Goal: Information Seeking & Learning: Learn about a topic

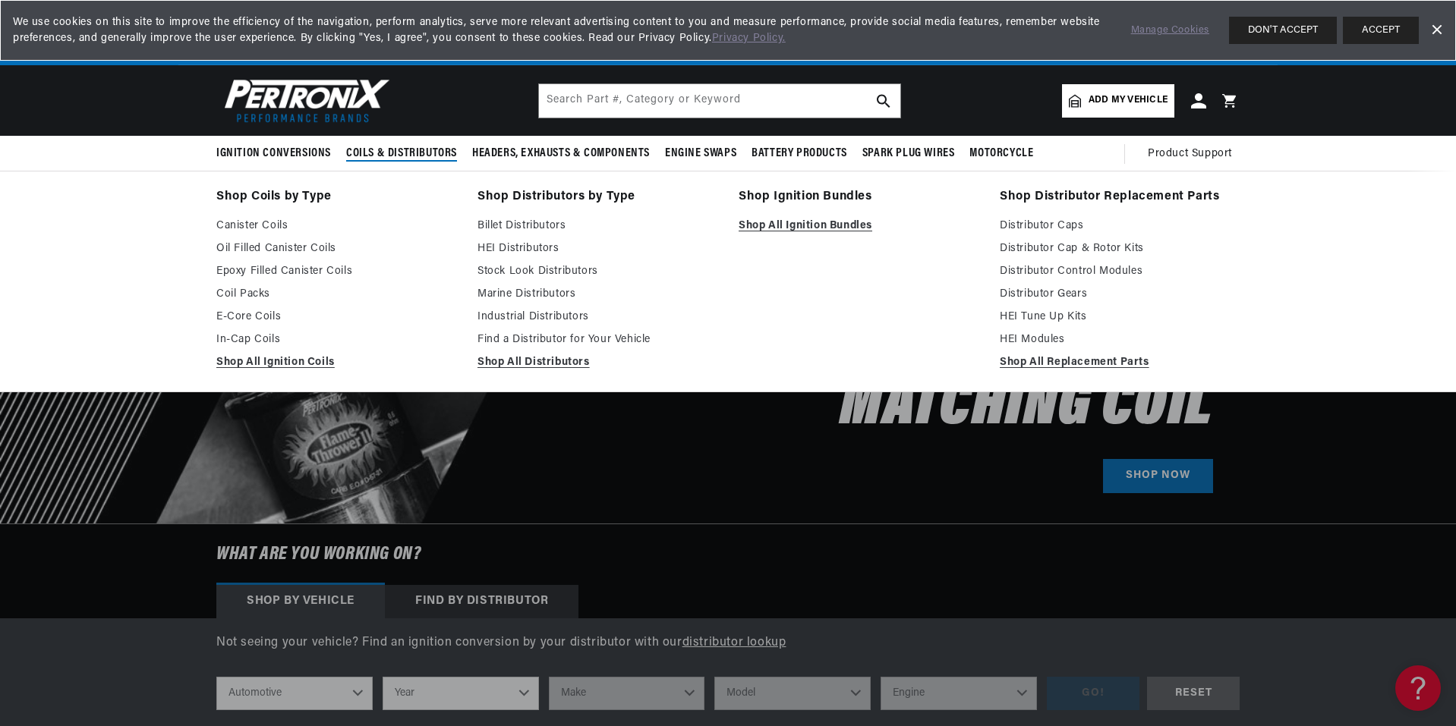
scroll to position [0, 948]
click at [370, 157] on span "Coils & Distributors" at bounding box center [401, 154] width 111 height 16
click at [279, 244] on link "Oil Filled Canister Coils" at bounding box center [336, 249] width 240 height 18
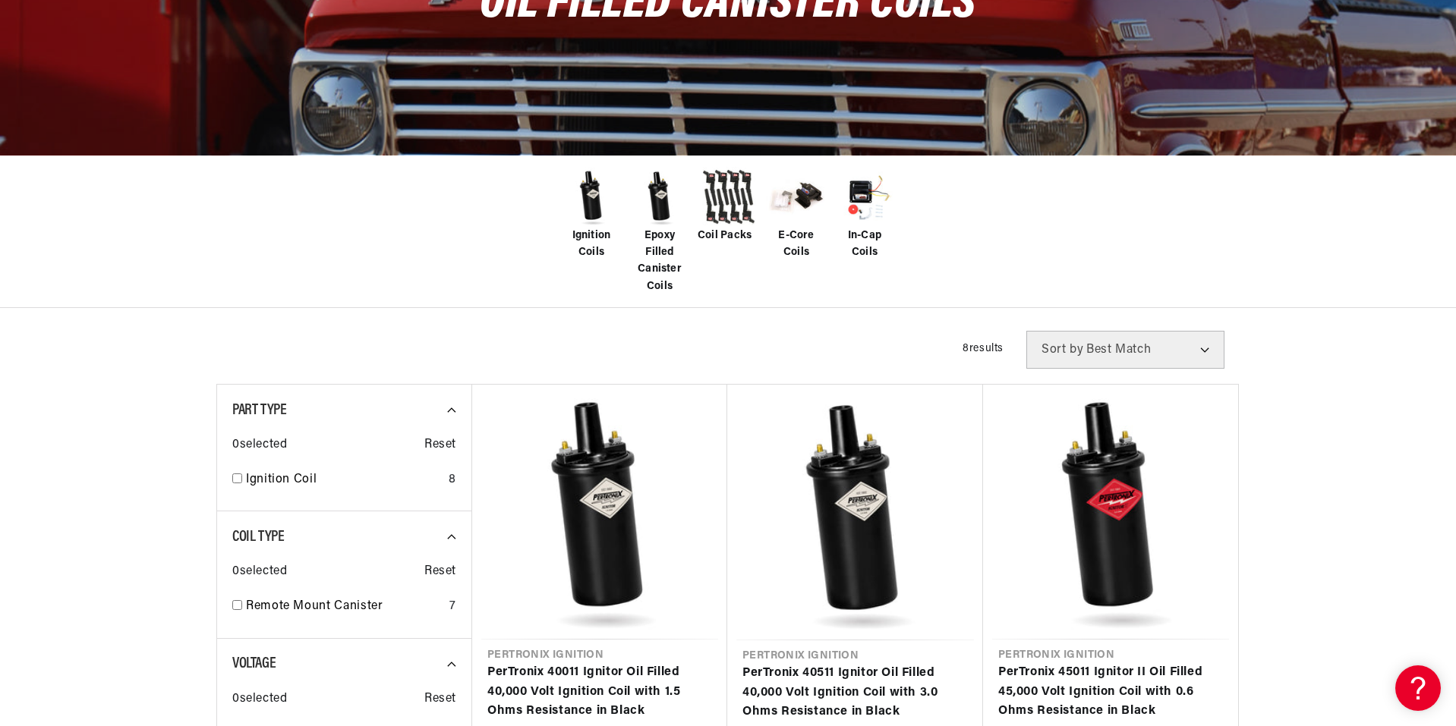
click at [592, 213] on img at bounding box center [591, 197] width 61 height 61
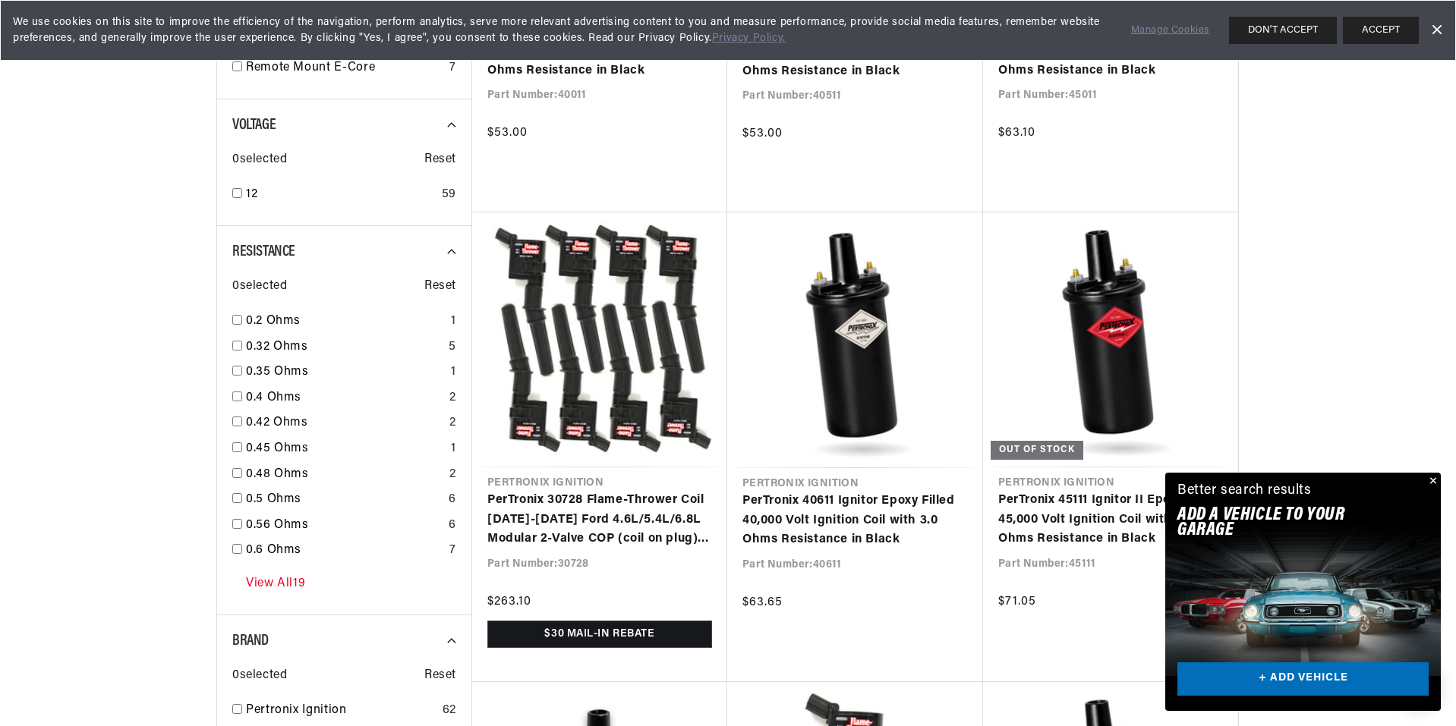
scroll to position [0, 948]
click at [268, 581] on link "View All 19" at bounding box center [275, 585] width 59 height 20
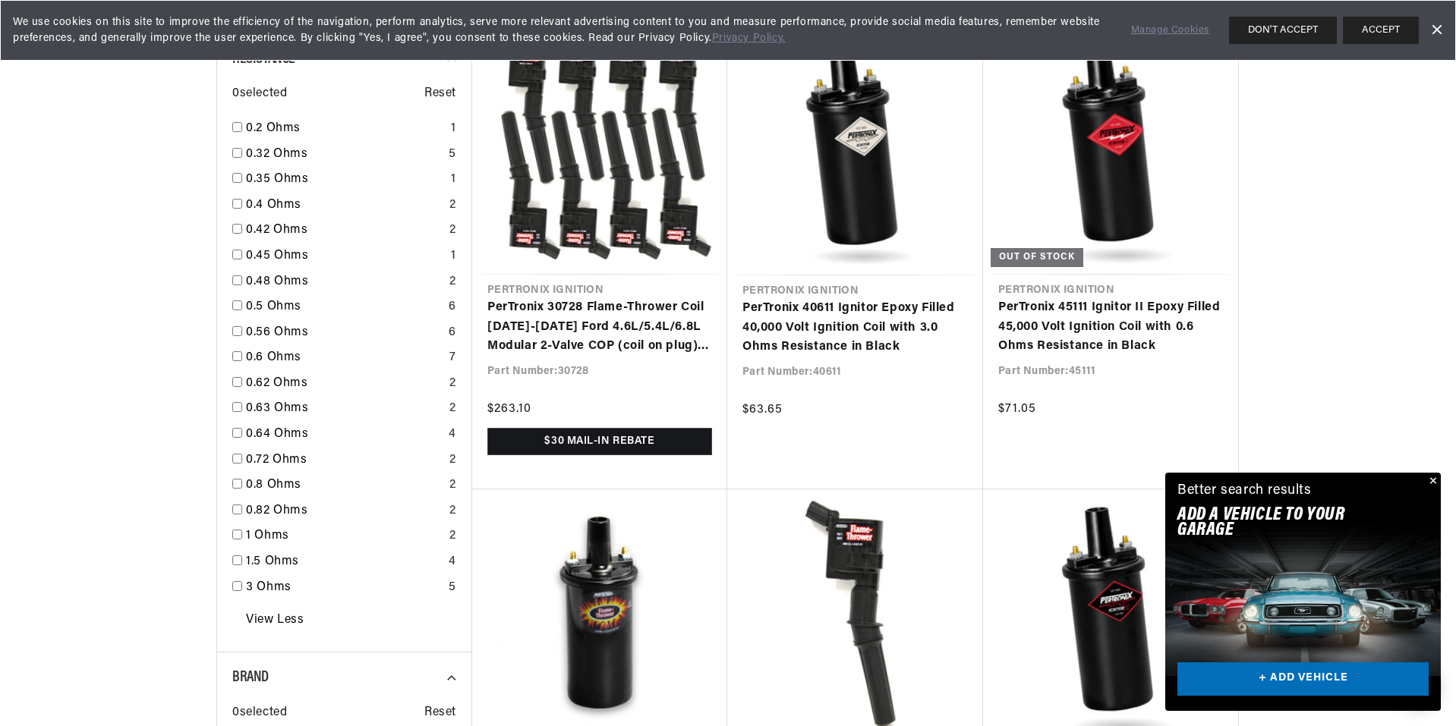
scroll to position [1063, 0]
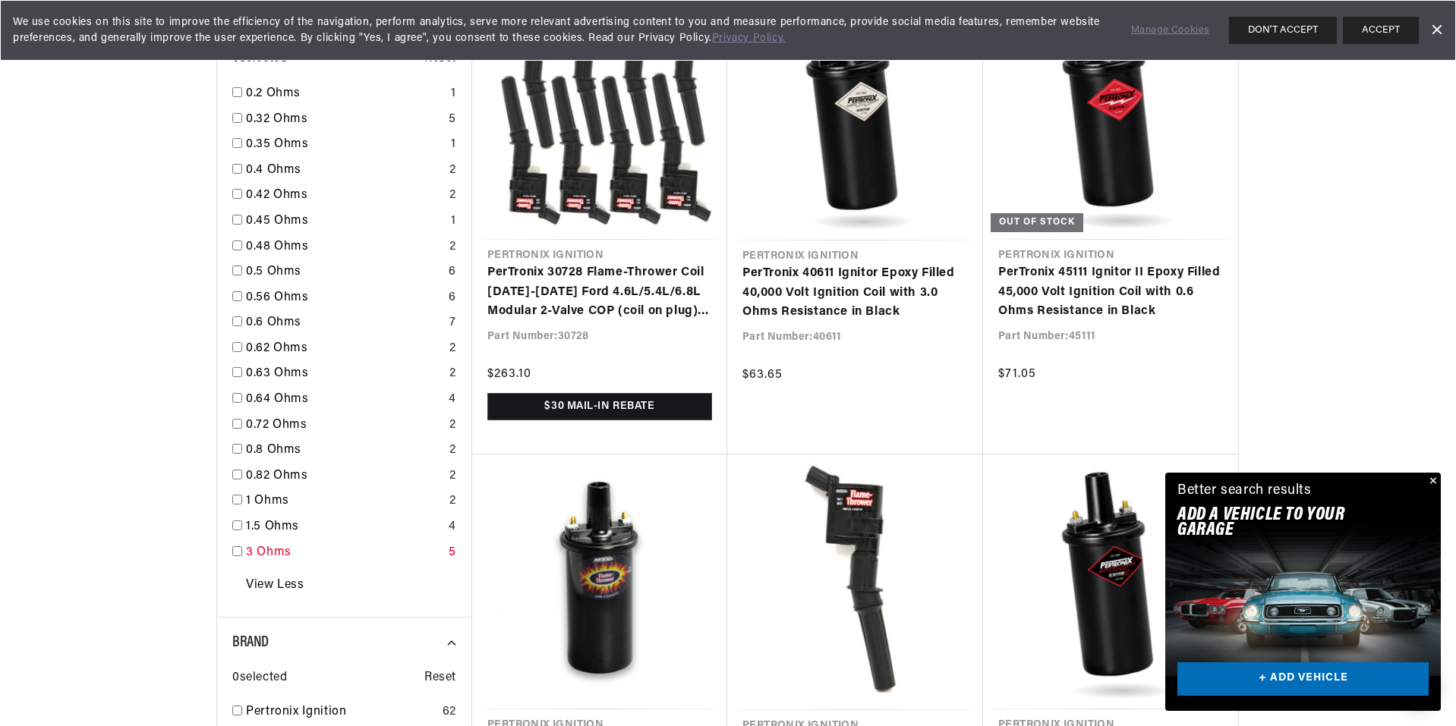
click at [235, 552] on input "checkbox" at bounding box center [237, 552] width 10 height 10
checkbox input "true"
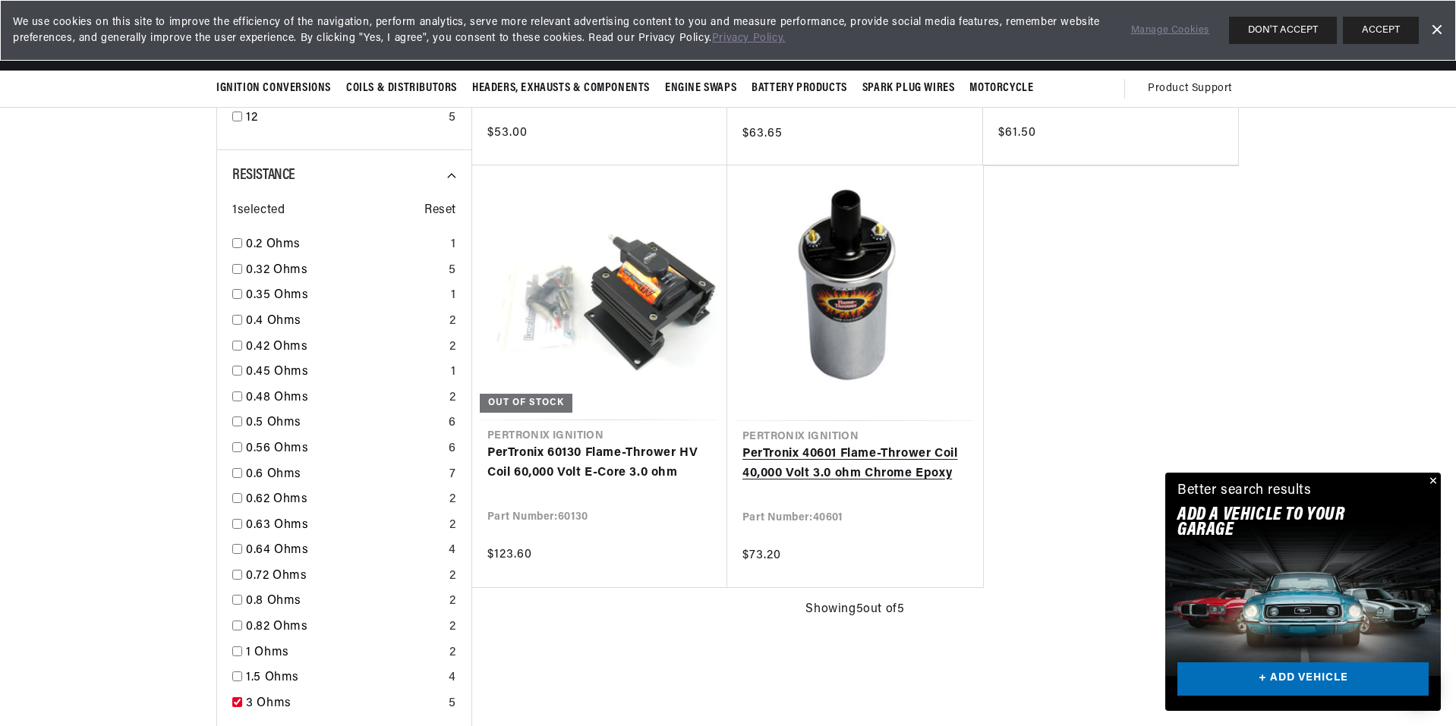
scroll to position [0, 1896]
click at [830, 452] on link "PerTronix 40601 Flame-Thrower Coil 40,000 Volt 3.0 ohm Chrome Epoxy" at bounding box center [854, 464] width 225 height 39
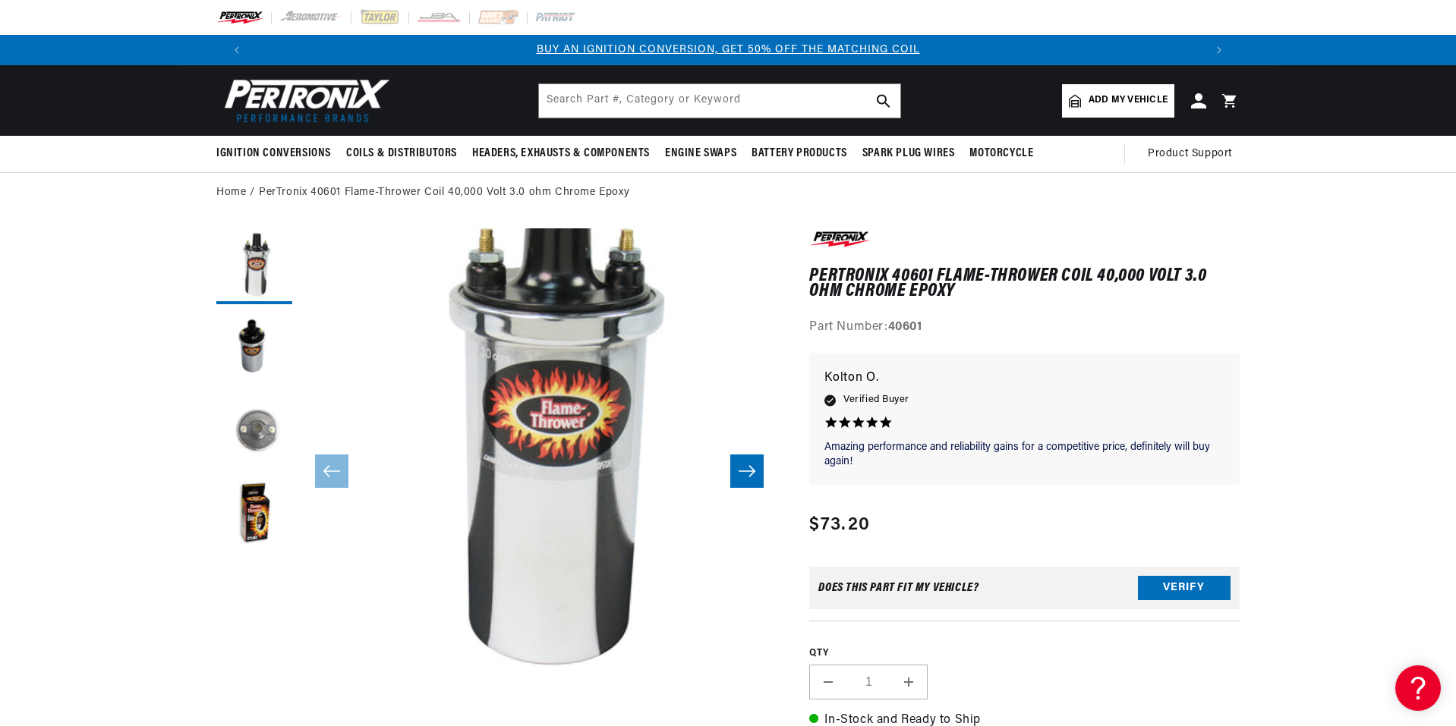
click at [276, 424] on button "Load image 3 in gallery view" at bounding box center [254, 433] width 76 height 76
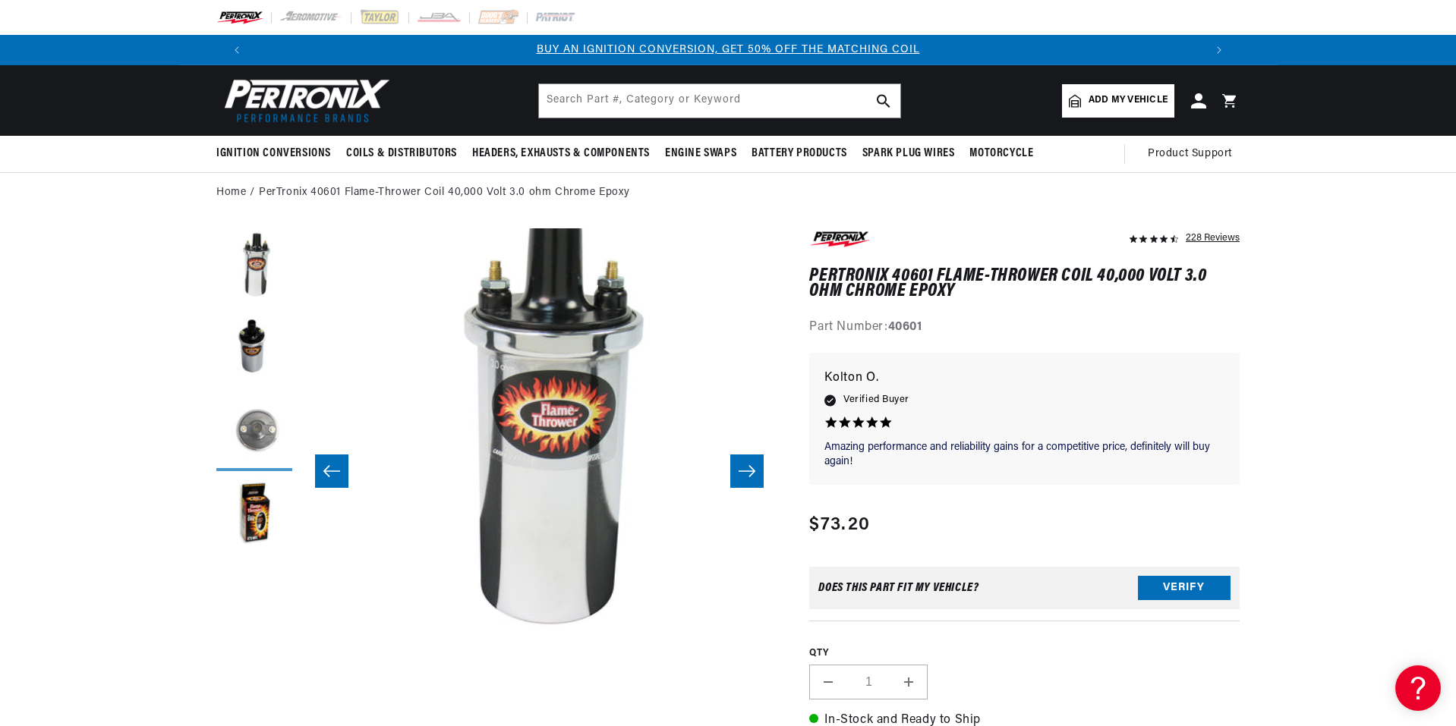
scroll to position [48, 959]
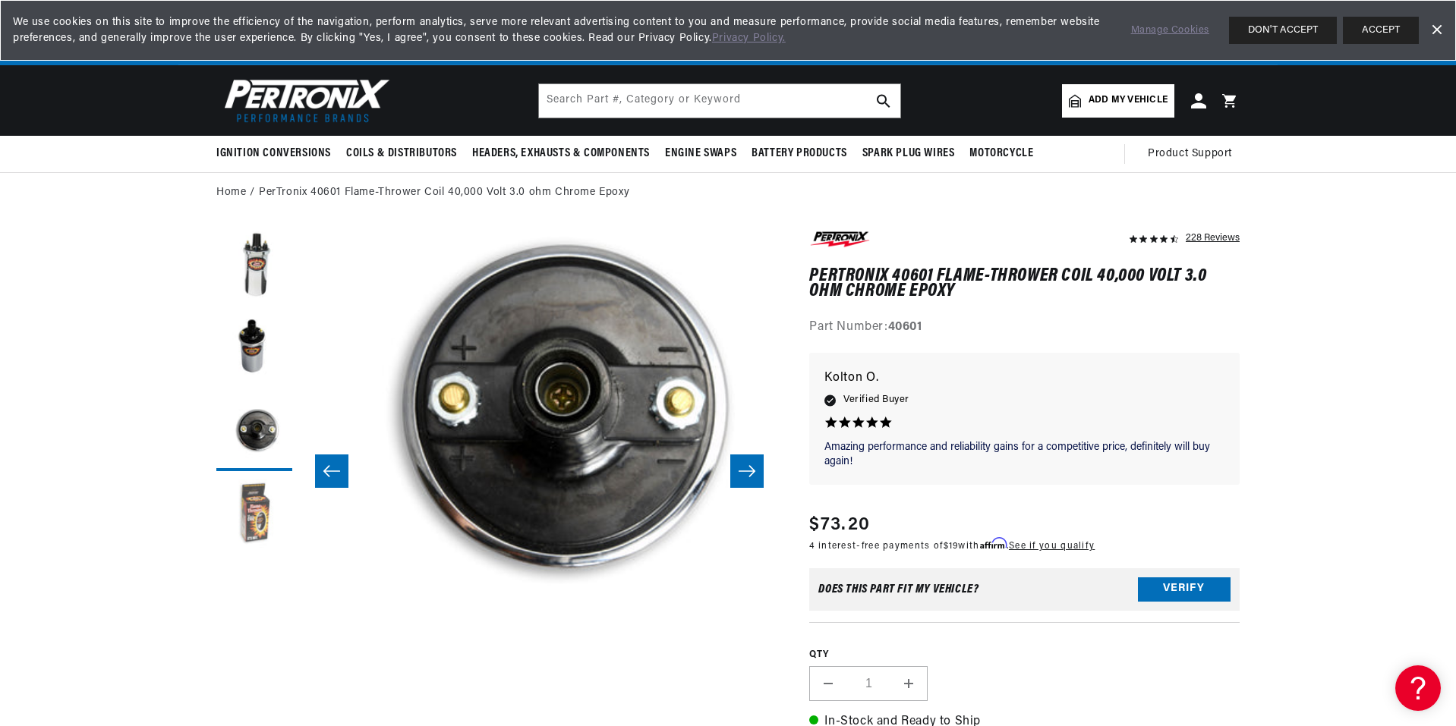
click at [259, 512] on button "Load image 4 in gallery view" at bounding box center [254, 517] width 76 height 76
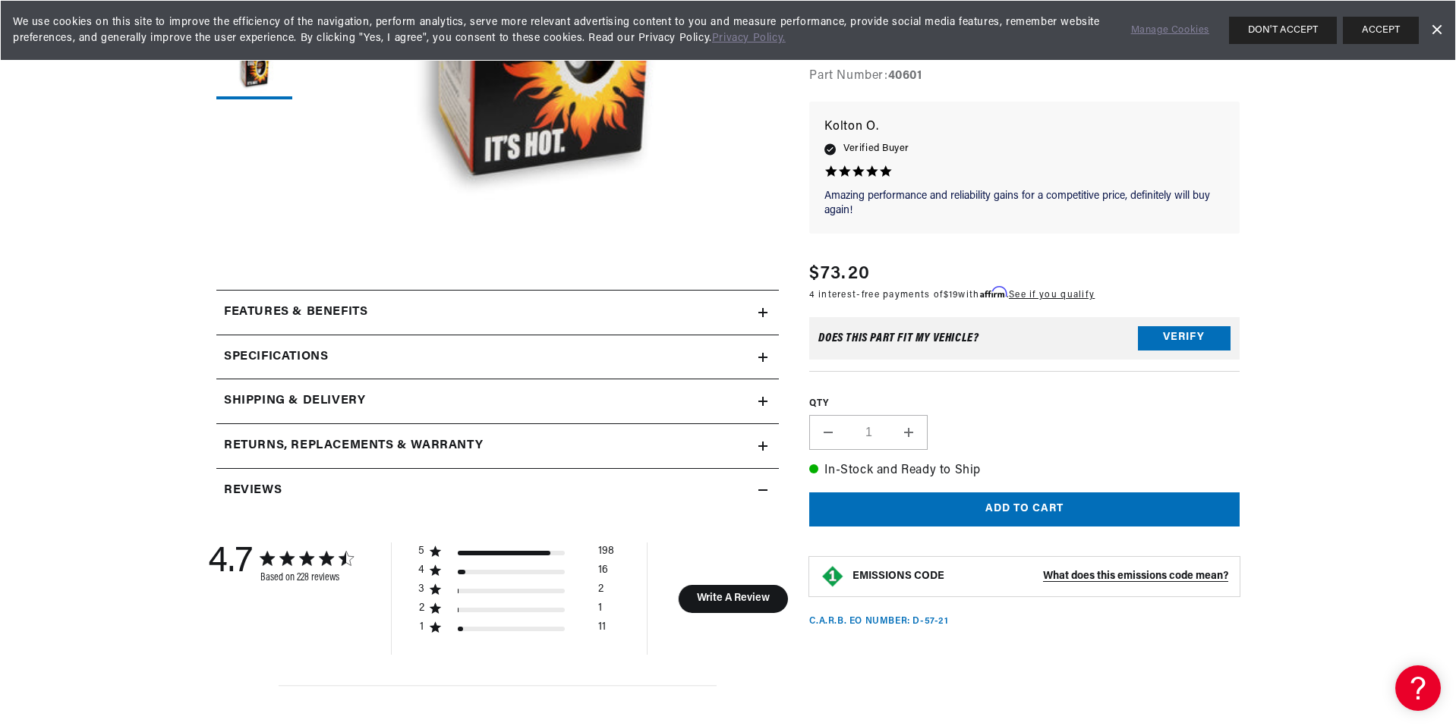
scroll to position [0, 948]
click at [764, 358] on icon at bounding box center [762, 358] width 9 height 0
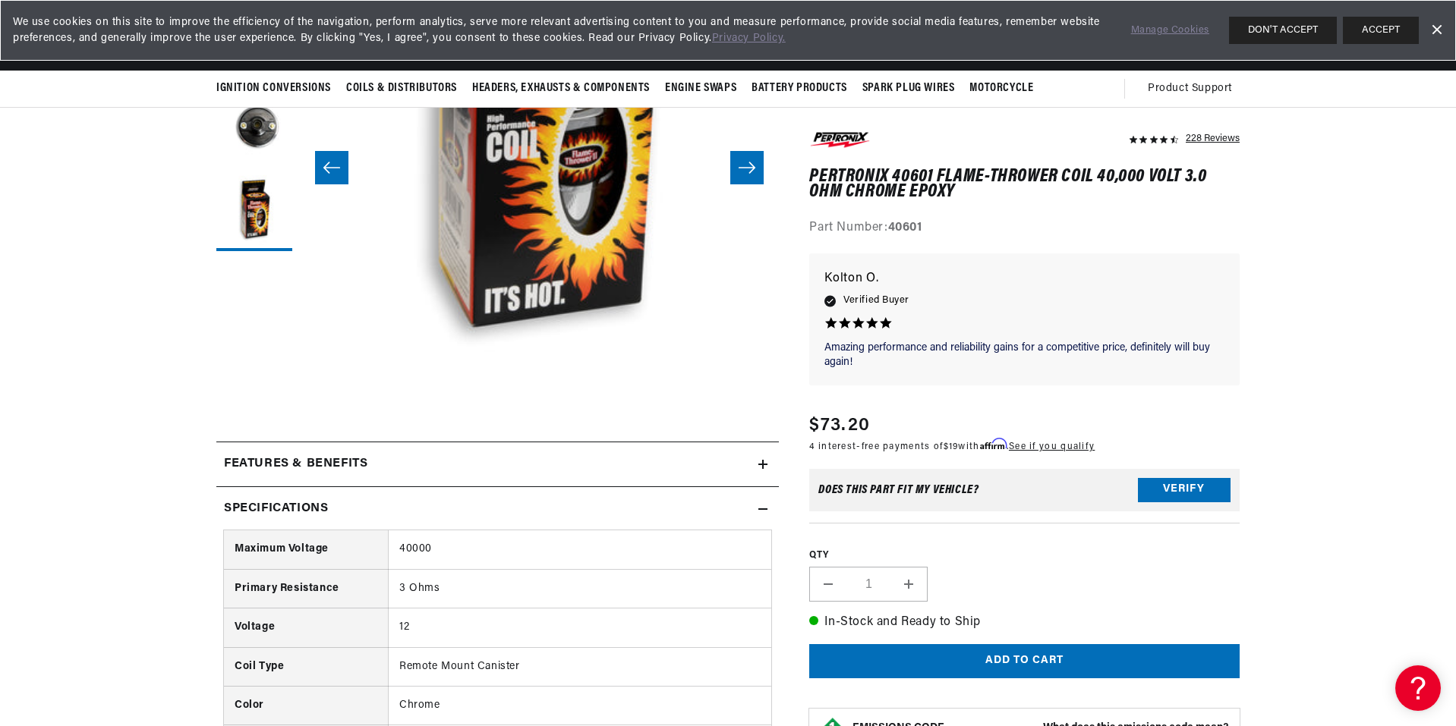
click at [581, 458] on div "Features & Benefits" at bounding box center [487, 465] width 542 height 20
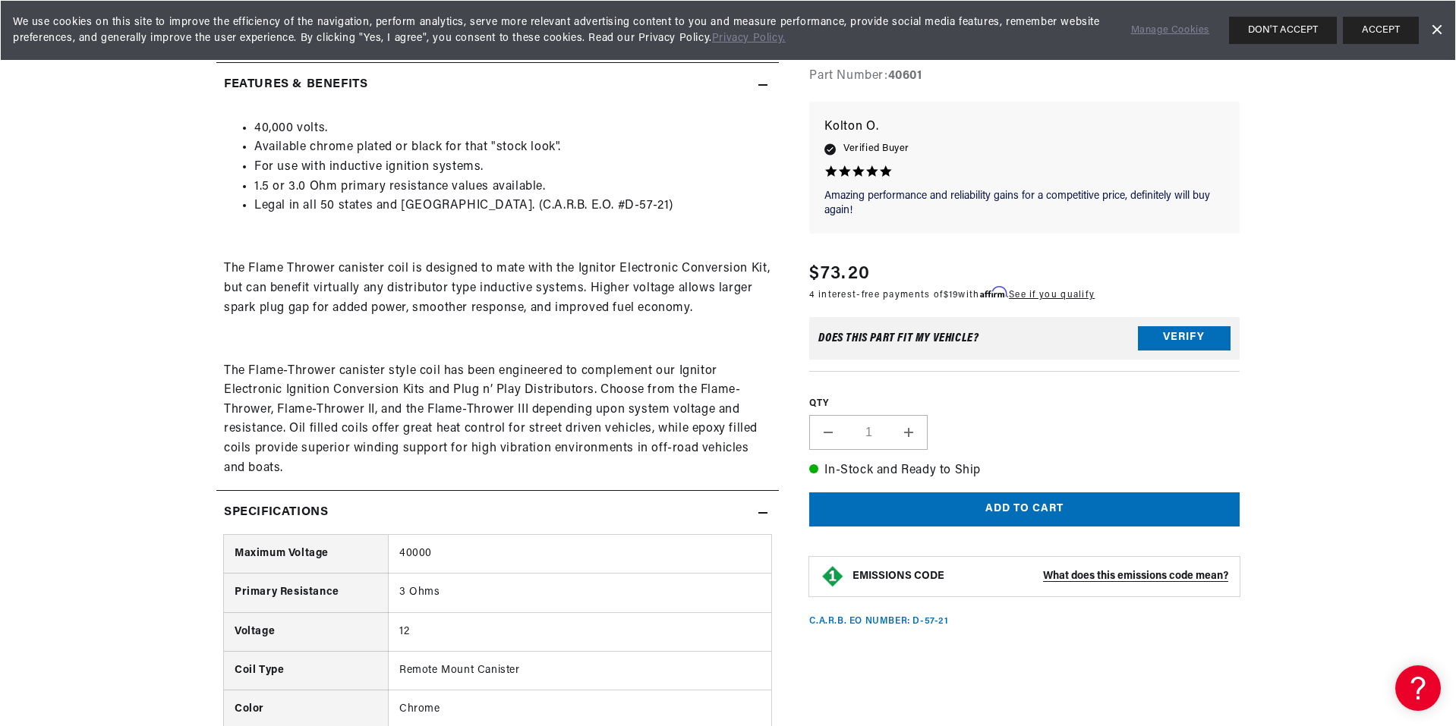
scroll to position [0, 0]
drag, startPoint x: 438, startPoint y: 595, endPoint x: 378, endPoint y: 594, distance: 60.0
click at [378, 594] on tr "Primary Resistance 3 Ohms" at bounding box center [497, 593] width 547 height 39
copy tr "3 Ohms"
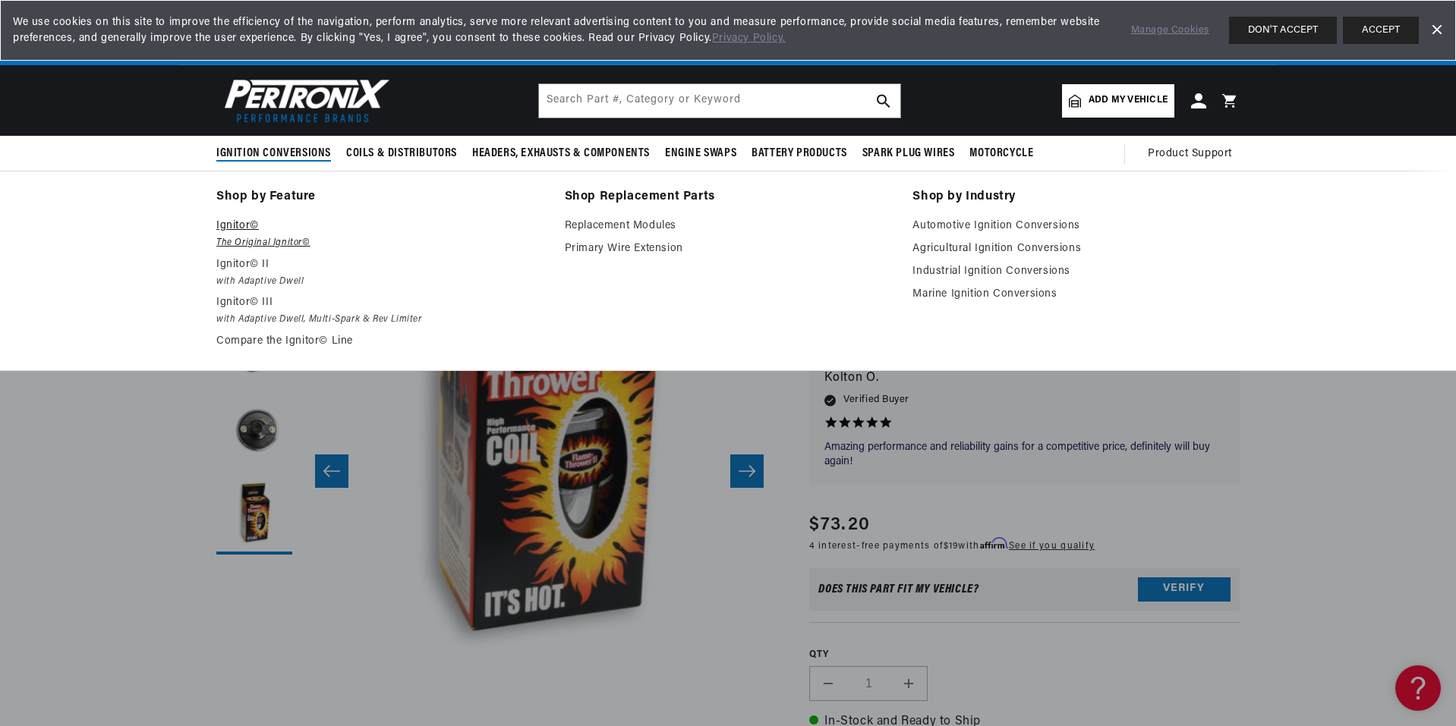
click at [234, 225] on p "Ignitor©" at bounding box center [379, 226] width 327 height 18
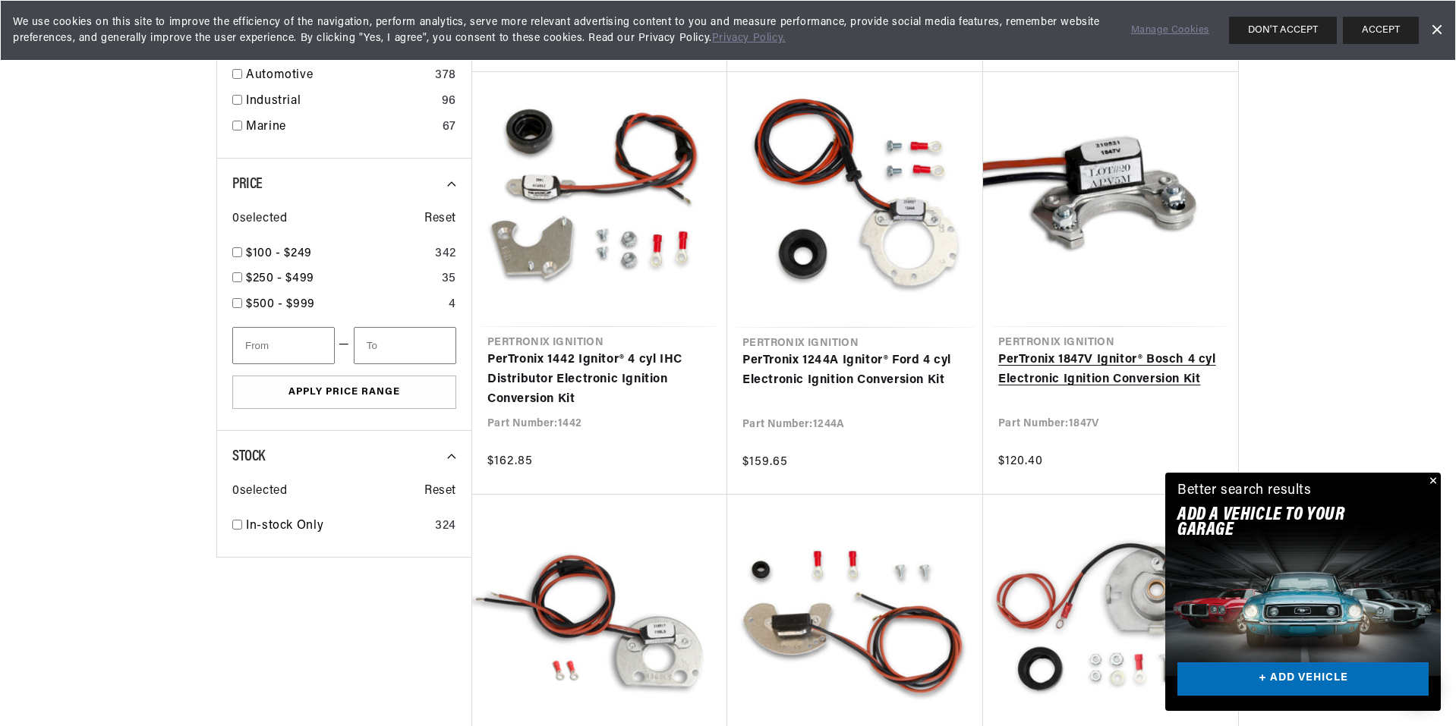
scroll to position [835, 0]
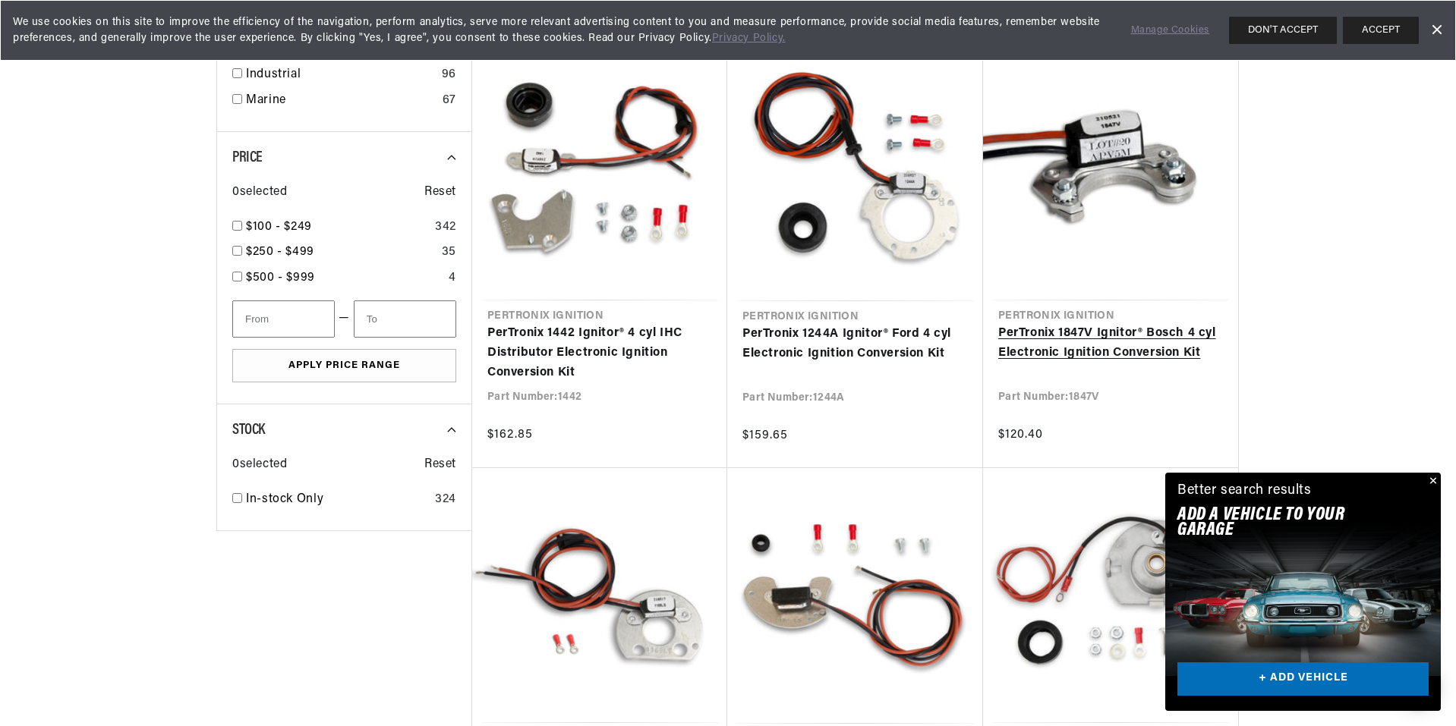
click at [1096, 344] on link "PerTronix 1847V Ignitor® Bosch 4 cyl Electronic Ignition Conversion Kit" at bounding box center [1110, 343] width 225 height 39
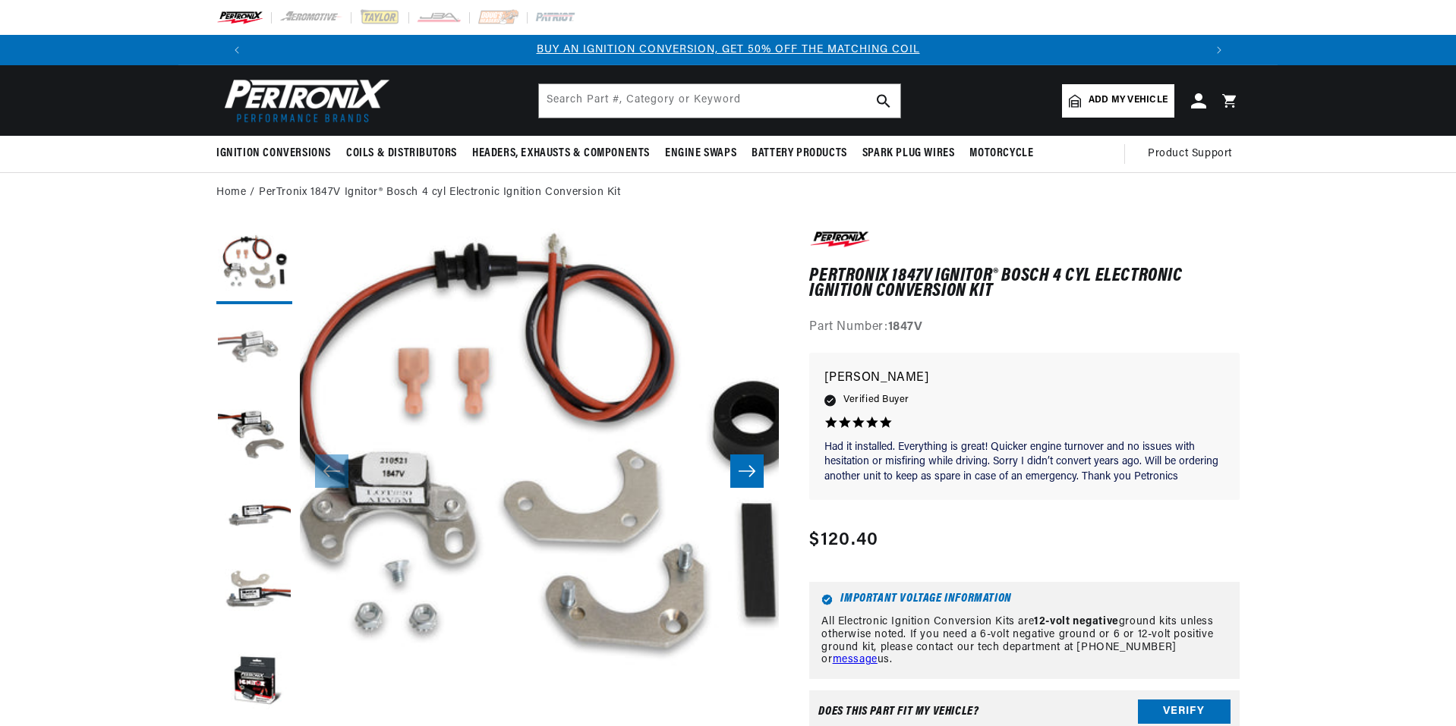
click at [261, 345] on button "Load image 2 in gallery view" at bounding box center [254, 350] width 76 height 76
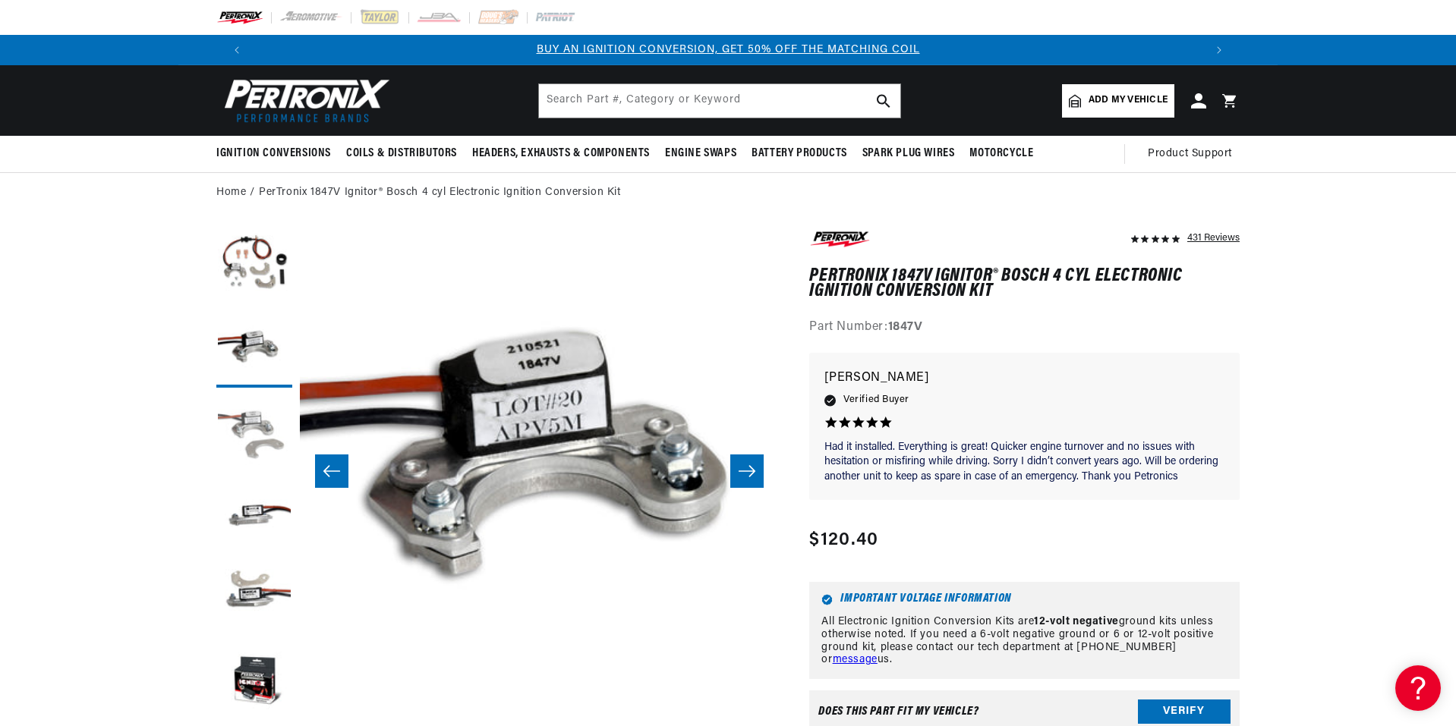
click at [266, 414] on button "Load image 3 in gallery view" at bounding box center [254, 433] width 76 height 76
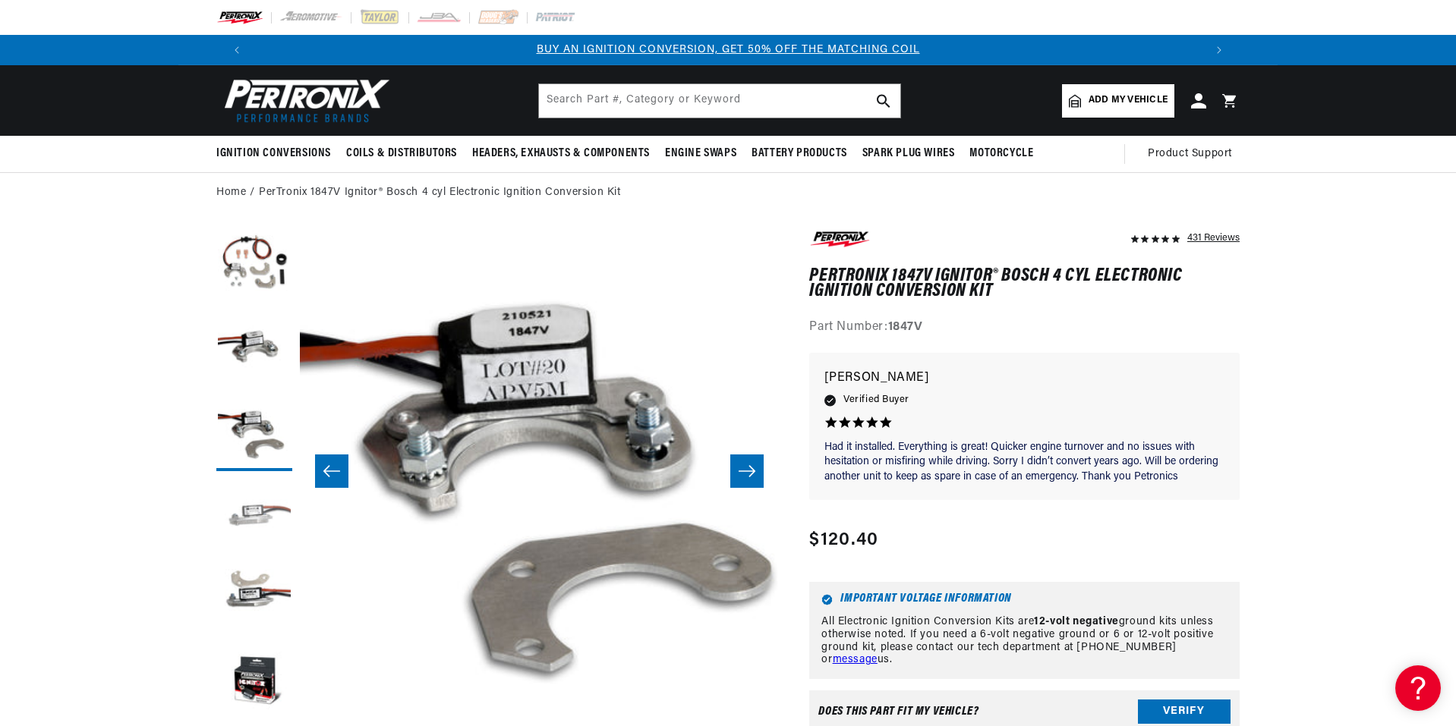
click at [256, 503] on button "Load image 4 in gallery view" at bounding box center [254, 517] width 76 height 76
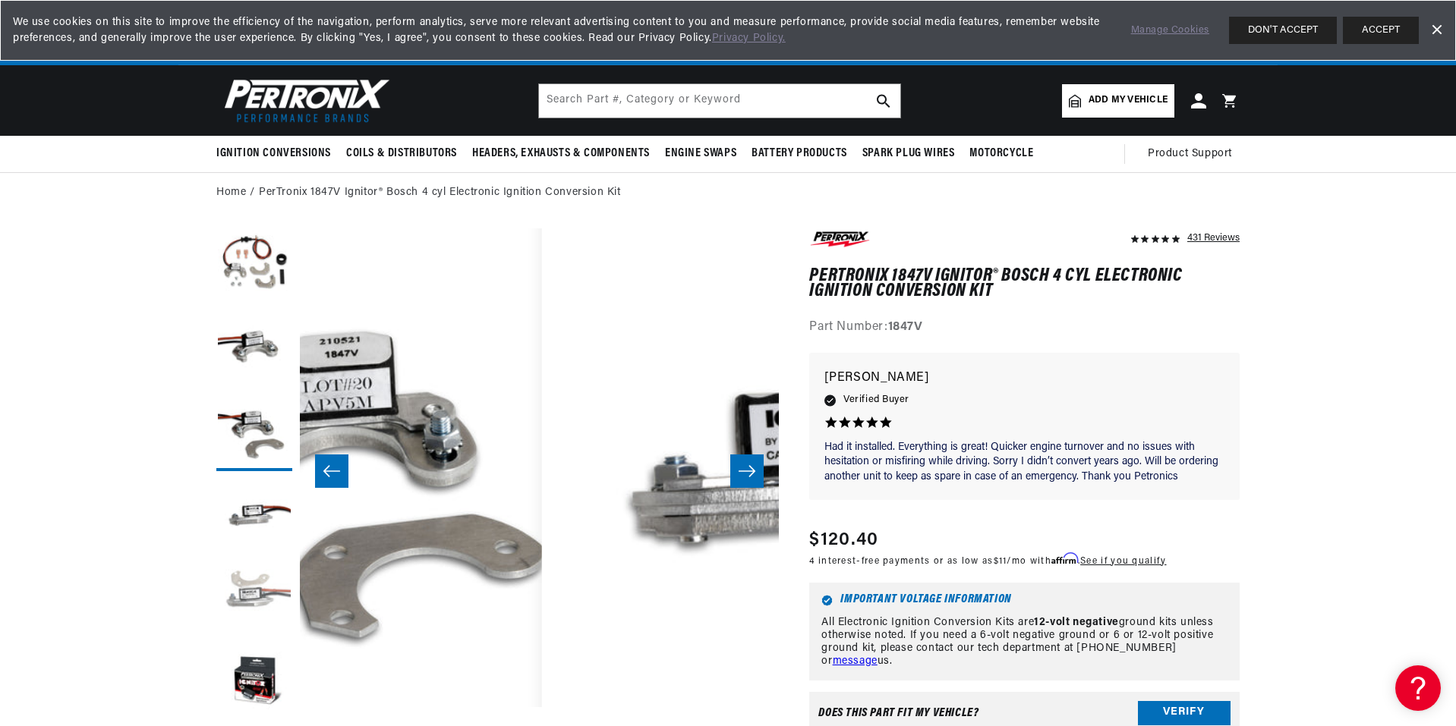
scroll to position [0, 1438]
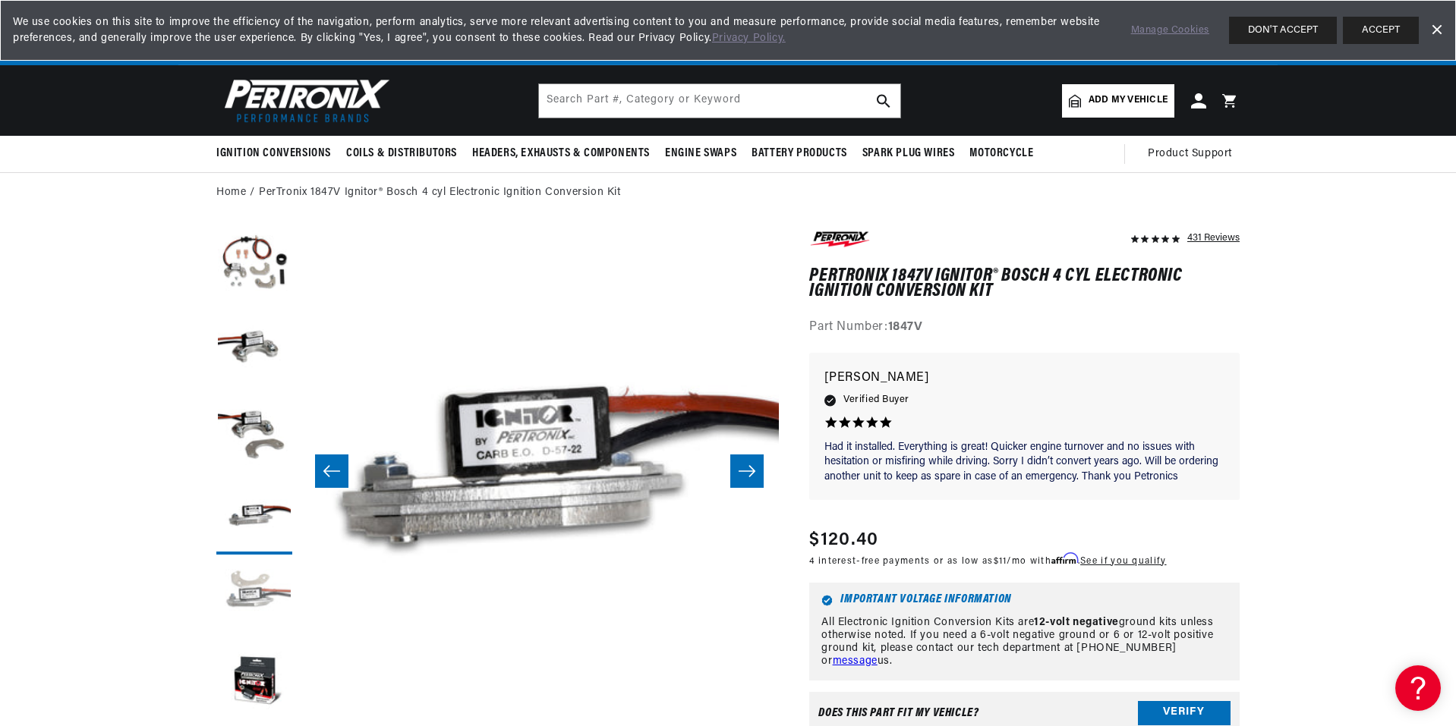
click at [241, 581] on button "Load image 5 in gallery view" at bounding box center [254, 600] width 76 height 76
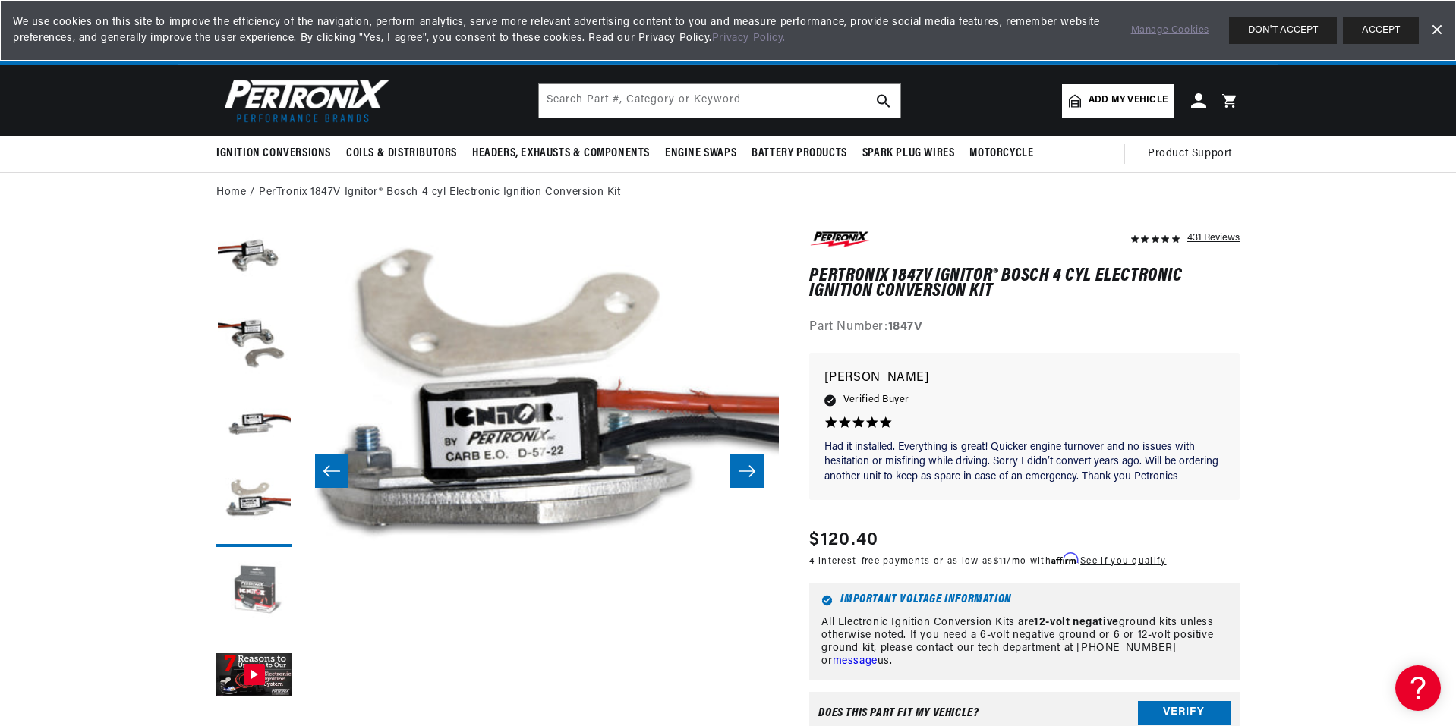
scroll to position [0, 948]
click at [244, 575] on button "Load image 6 in gallery view" at bounding box center [254, 593] width 76 height 76
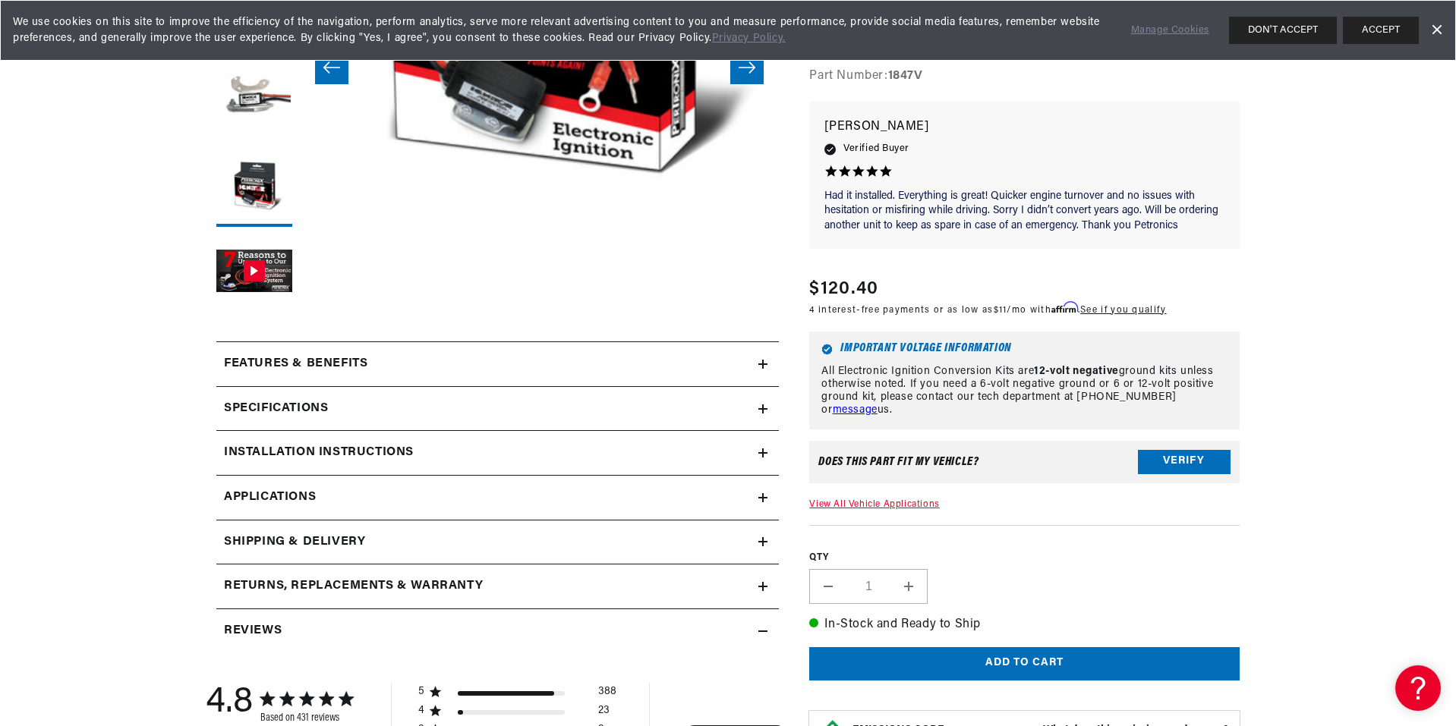
scroll to position [455, 0]
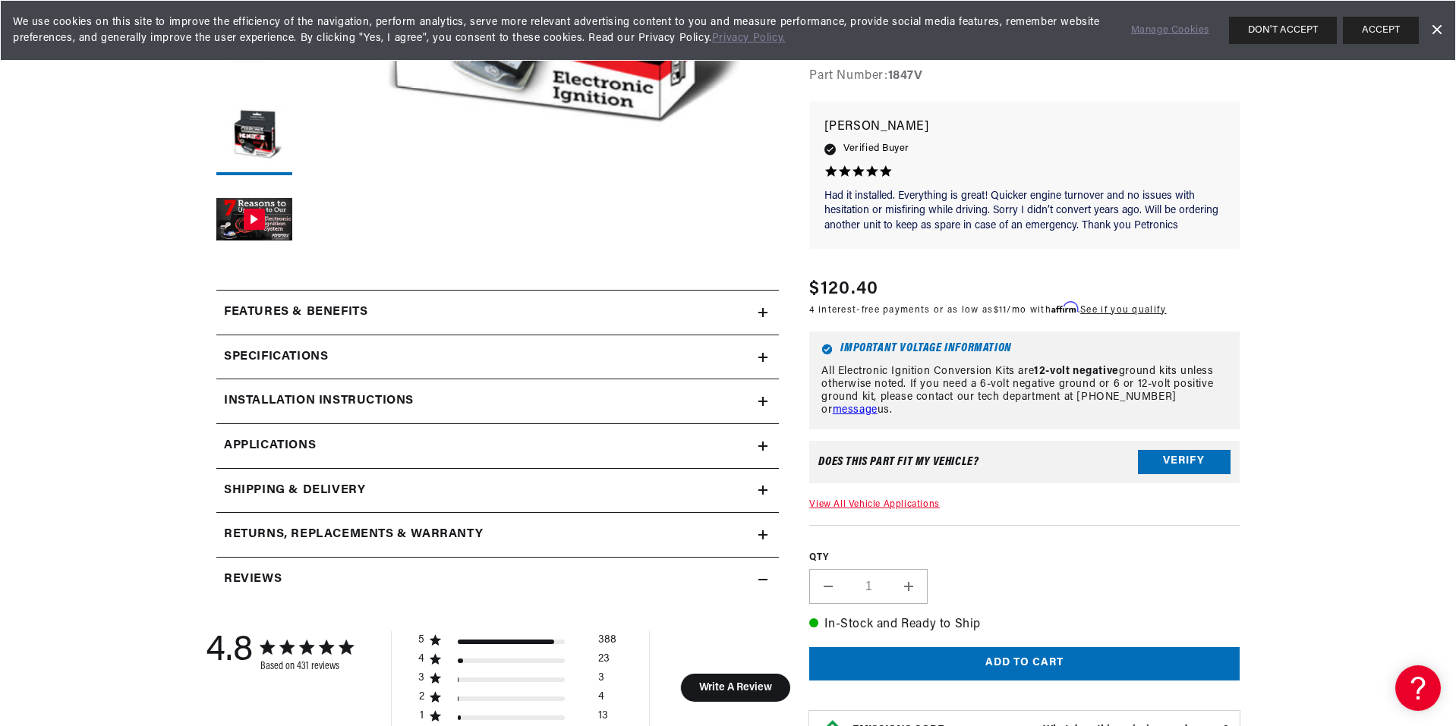
click at [436, 351] on div "Specifications" at bounding box center [487, 358] width 542 height 20
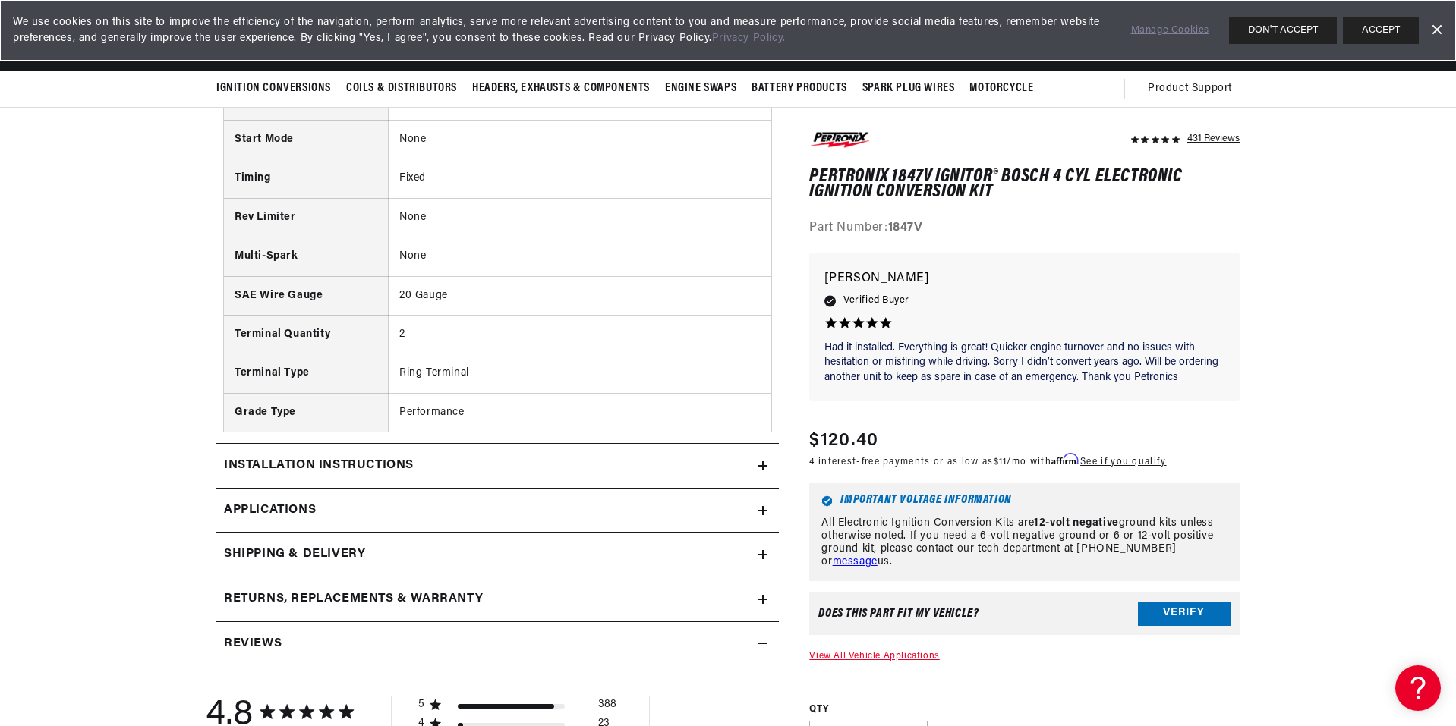
scroll to position [0, 948]
click at [499, 460] on div "Installation instructions" at bounding box center [487, 466] width 542 height 20
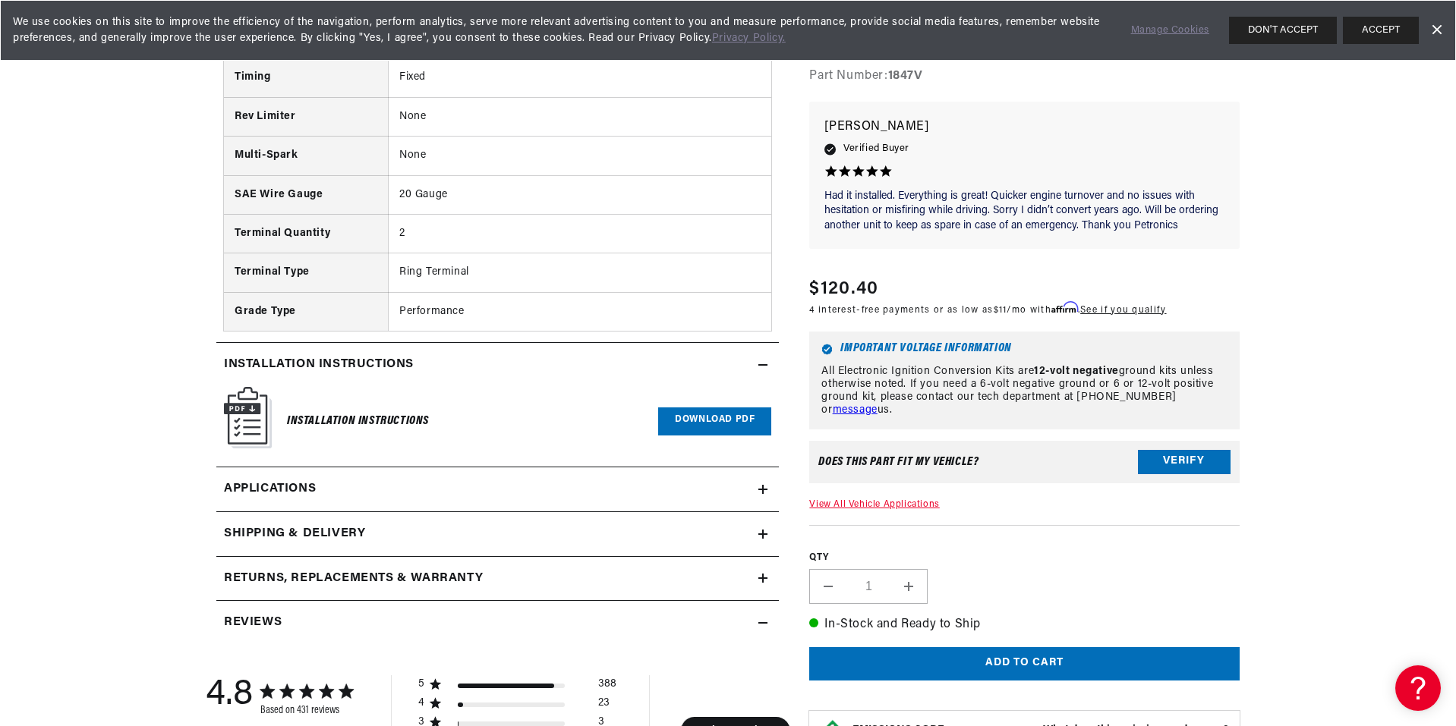
scroll to position [1139, 0]
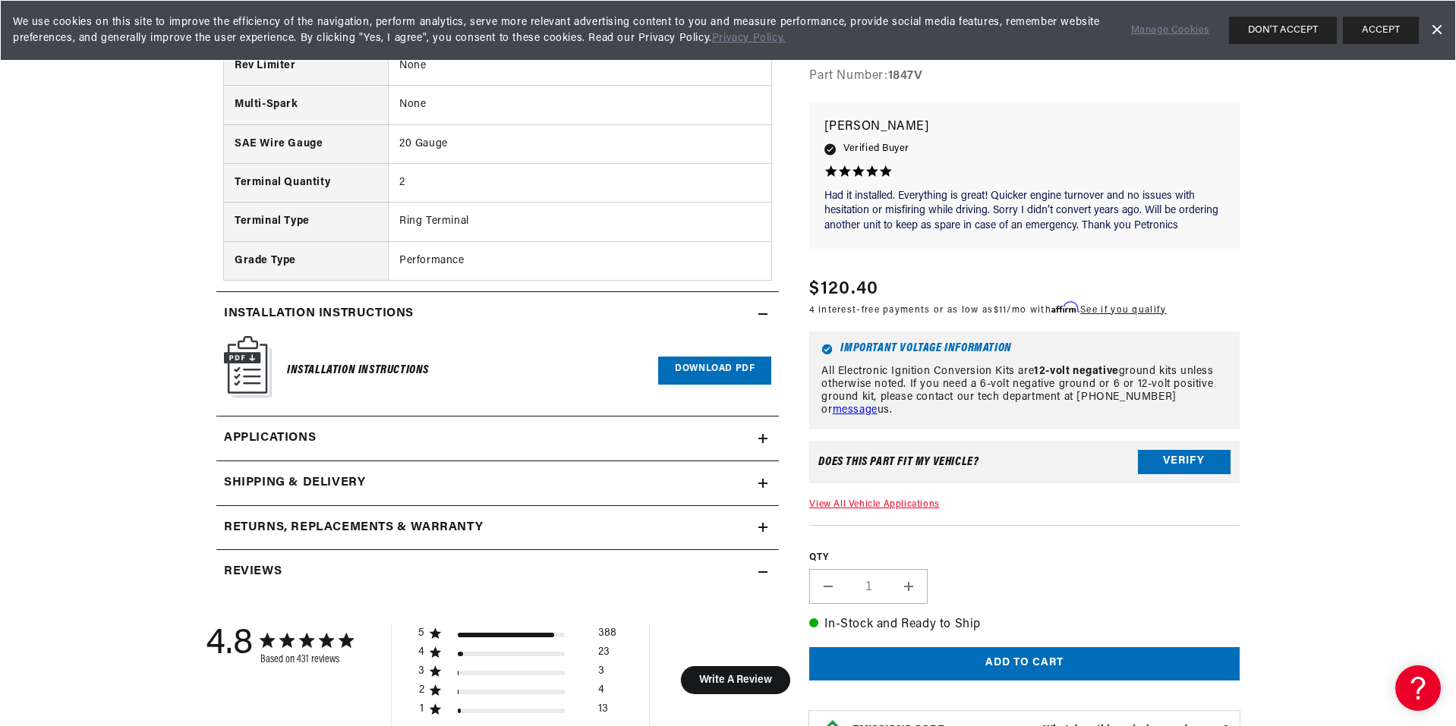
click at [673, 370] on link "Download PDF" at bounding box center [714, 371] width 113 height 28
click at [449, 443] on link "Applications" at bounding box center [497, 439] width 562 height 45
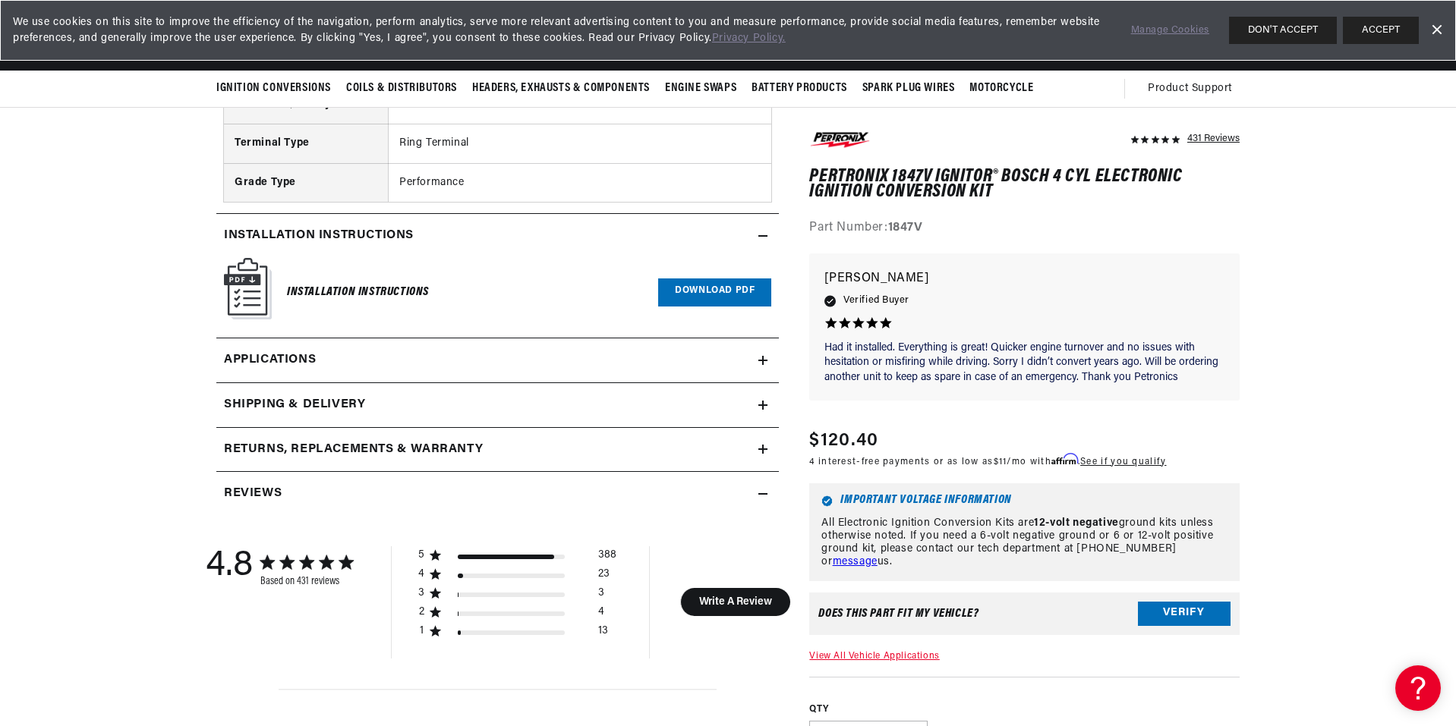
scroll to position [1122, 0]
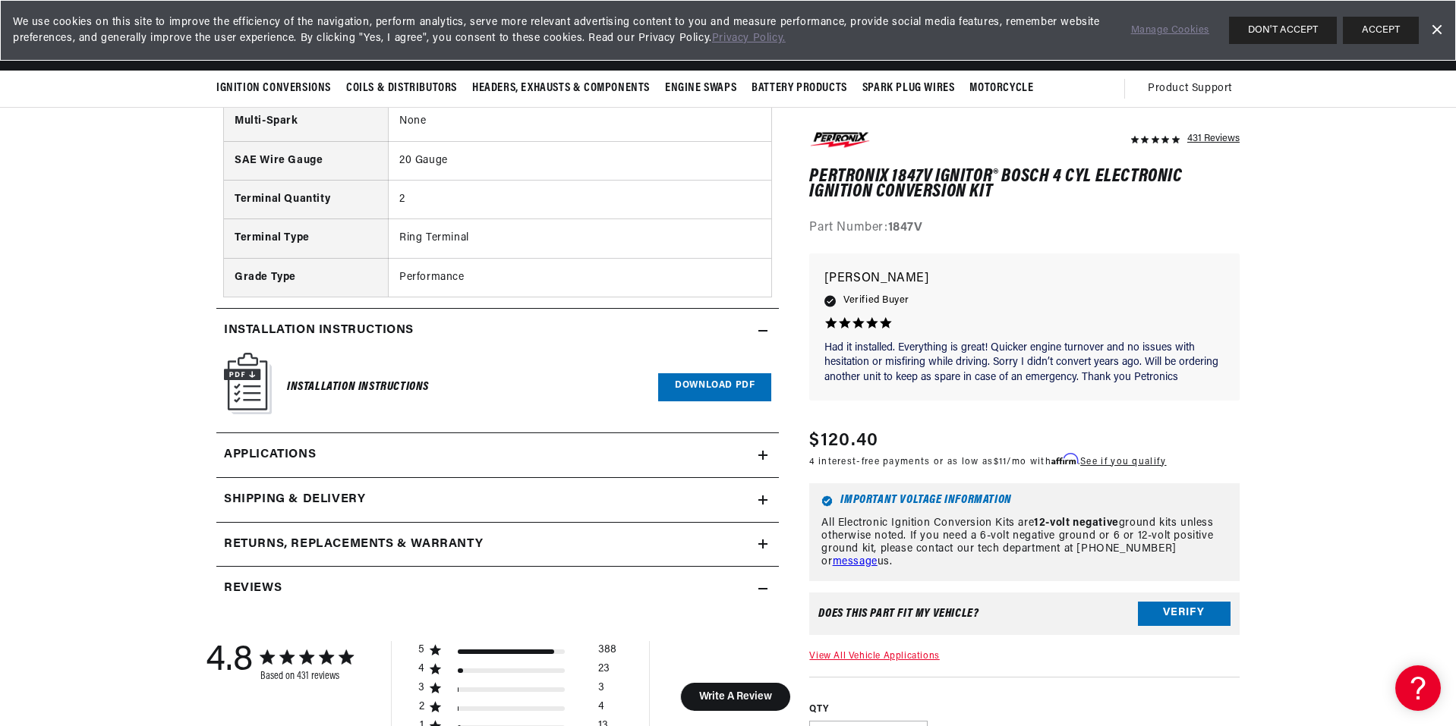
click at [765, 451] on icon at bounding box center [762, 455] width 9 height 9
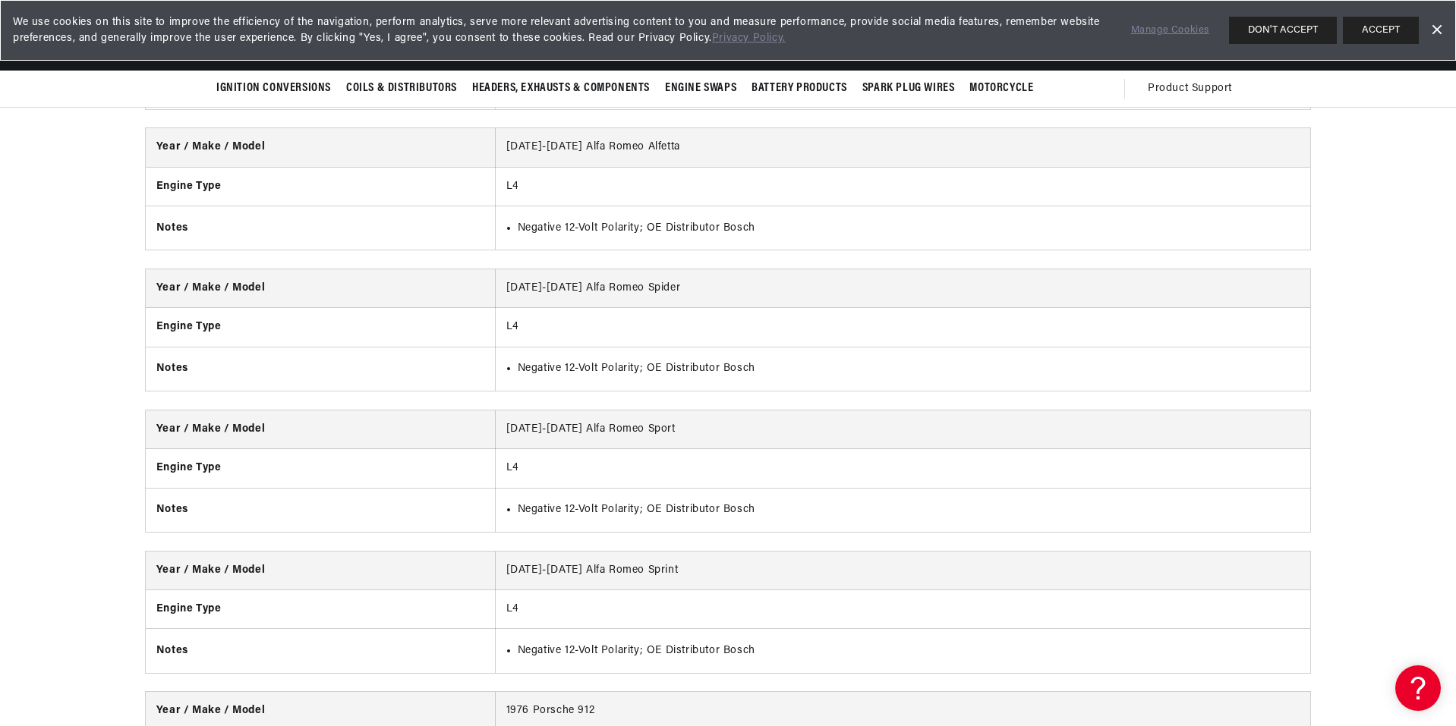
scroll to position [0, 0]
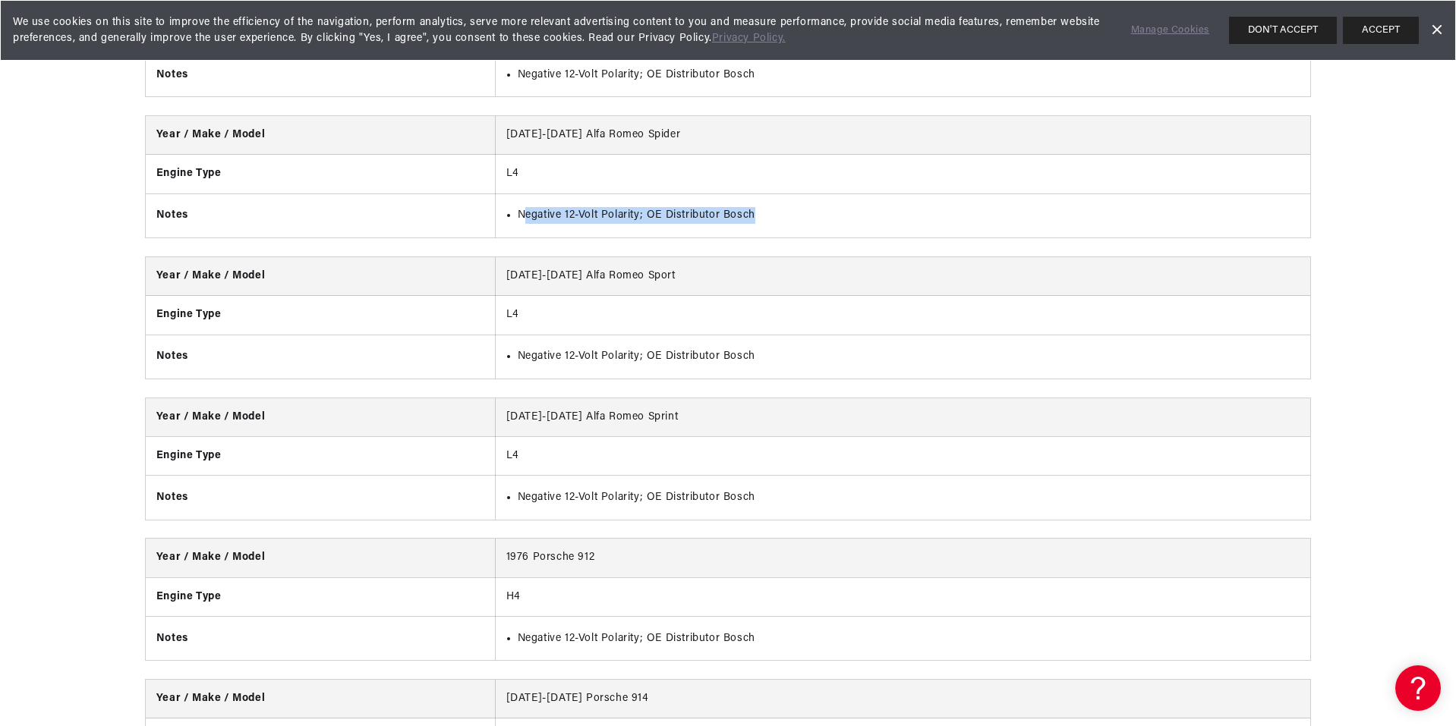
drag, startPoint x: 525, startPoint y: 209, endPoint x: 767, endPoint y: 219, distance: 243.1
click at [767, 219] on td "Negative 12-Volt Polarity; OE Distributor Bosch" at bounding box center [902, 216] width 815 height 44
